Goal: Find specific page/section: Find specific page/section

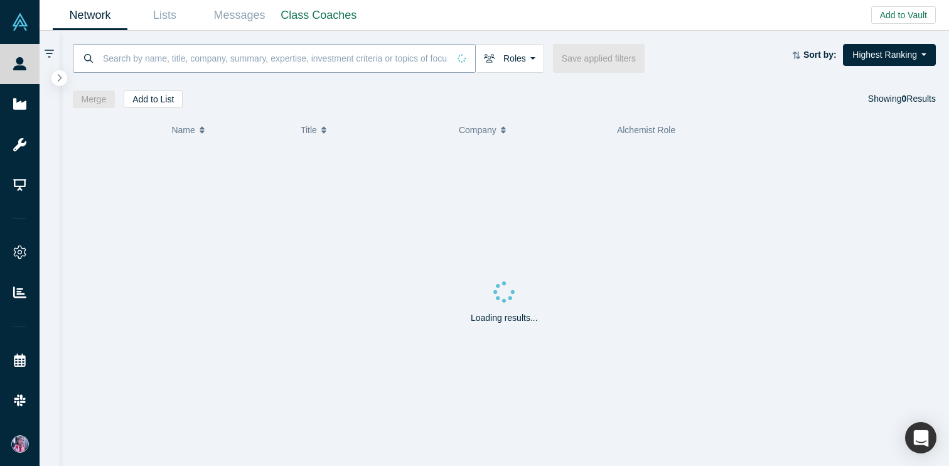
click at [149, 60] on input at bounding box center [275, 58] width 347 height 30
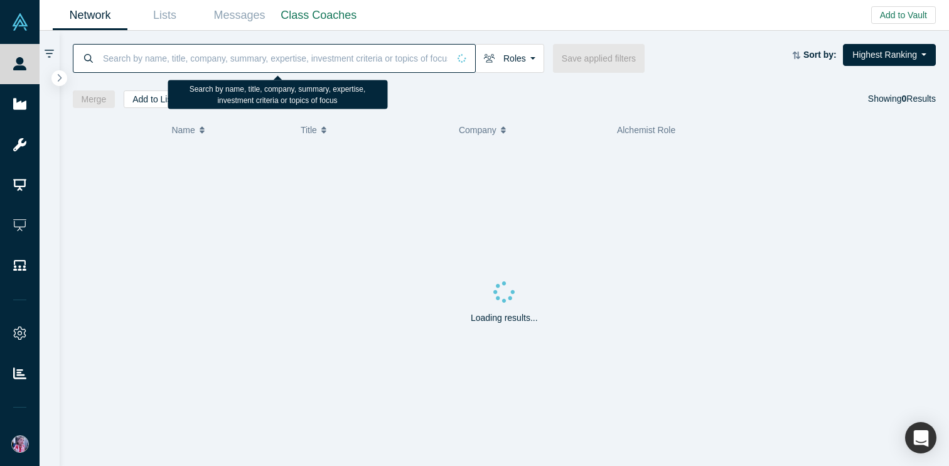
paste input "[PERSON_NAME]"
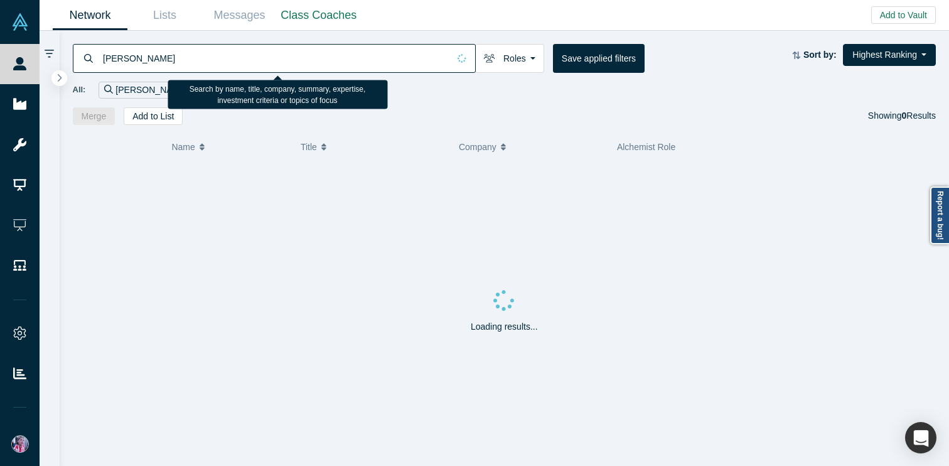
type input "[PERSON_NAME]"
